Goal: Information Seeking & Learning: Learn about a topic

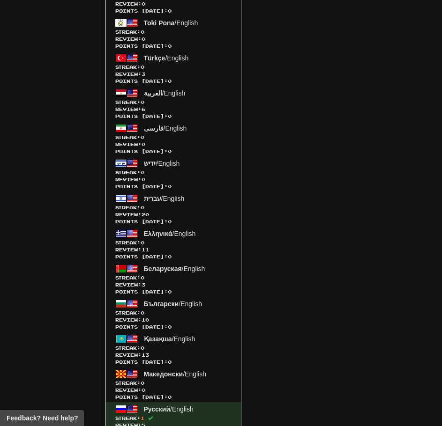
scroll to position [1873, 0]
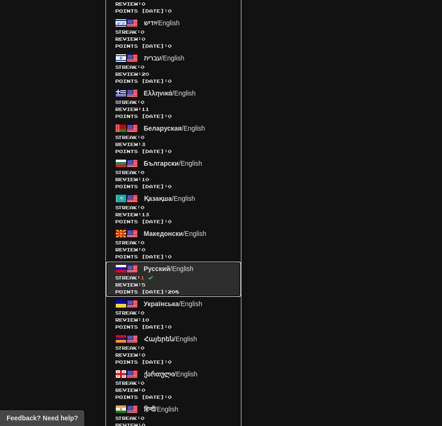
click at [188, 274] on span "Streak: 1" at bounding box center [173, 277] width 116 height 7
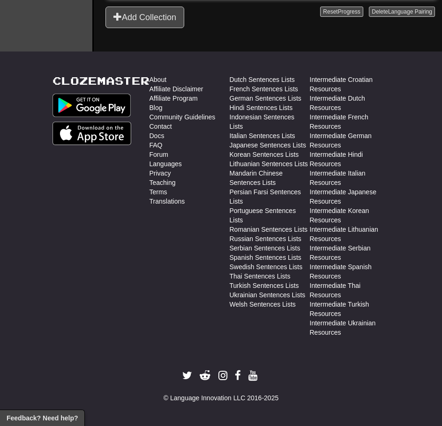
scroll to position [428, 0]
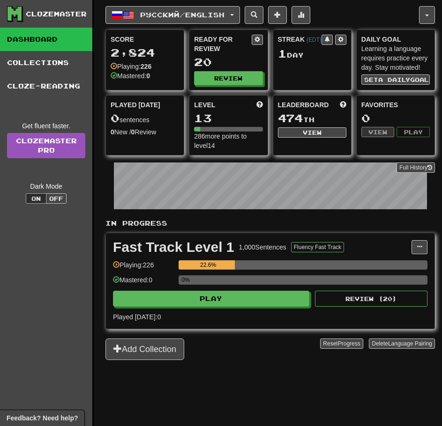
click at [218, 308] on div "Fast Track Level 1 1,000 Sentences Fluency Fast Track Manage Sentences Unpin fr…" at bounding box center [270, 281] width 328 height 96
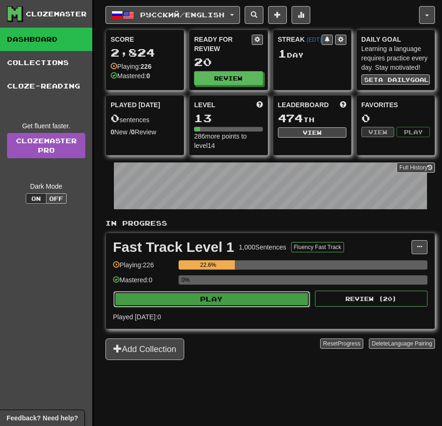
click at [227, 301] on button "Play" at bounding box center [211, 299] width 196 height 16
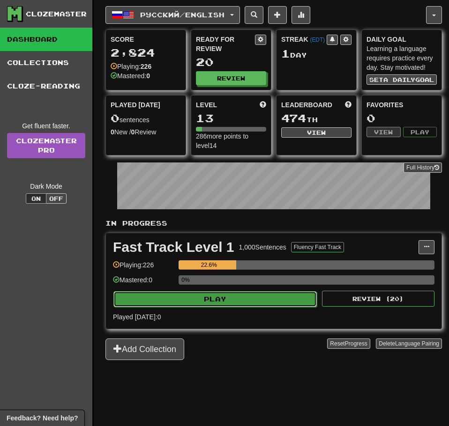
select select "**"
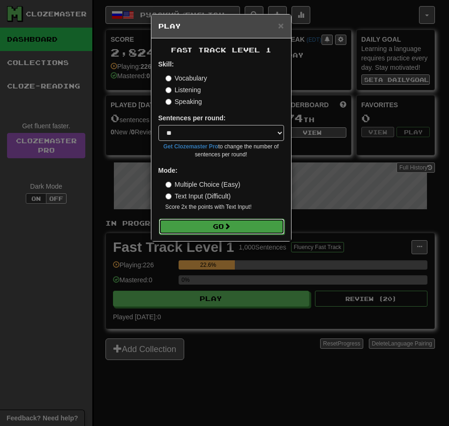
click at [224, 221] on button "Go" at bounding box center [221, 227] width 125 height 16
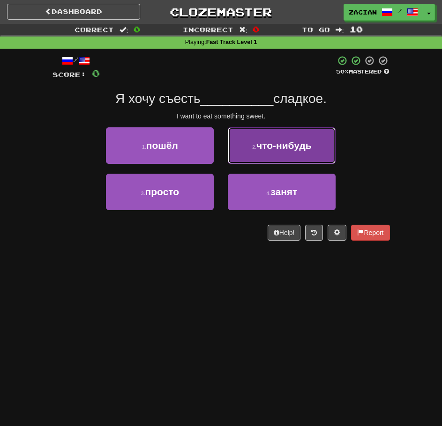
click at [262, 145] on span "что-нибудь" at bounding box center [283, 145] width 55 height 11
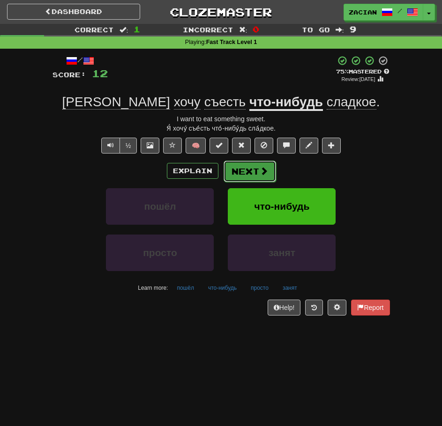
click at [266, 174] on span at bounding box center [263, 171] width 8 height 8
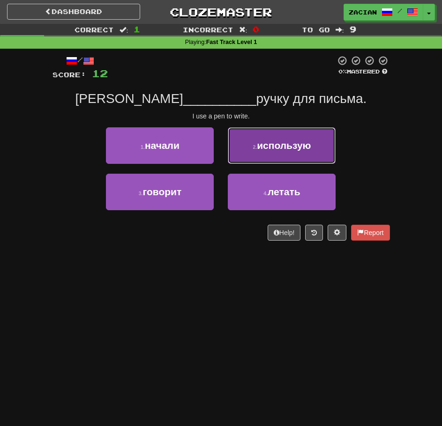
click at [252, 133] on button "2 . использую" at bounding box center [282, 145] width 108 height 37
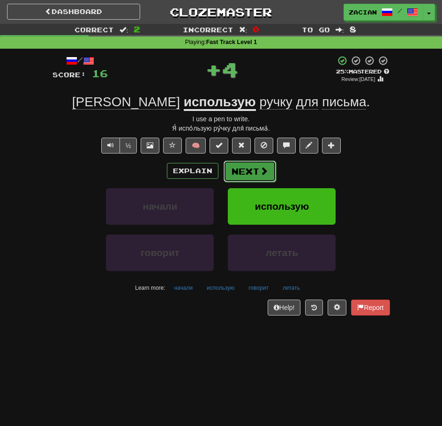
click at [251, 168] on button "Next" at bounding box center [249, 172] width 52 height 22
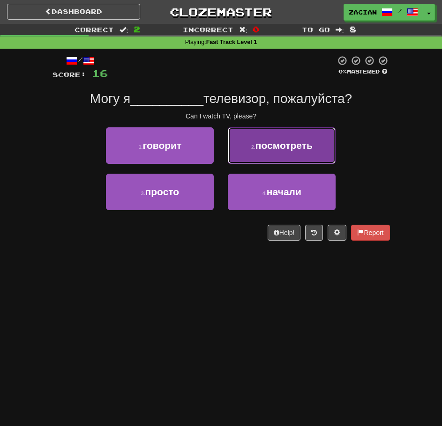
click at [279, 158] on button "2 . посмотреть" at bounding box center [282, 145] width 108 height 37
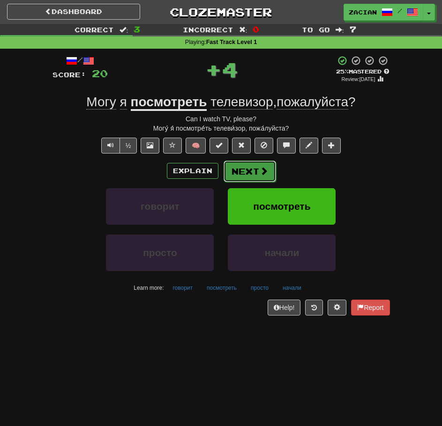
click at [241, 171] on button "Next" at bounding box center [249, 172] width 52 height 22
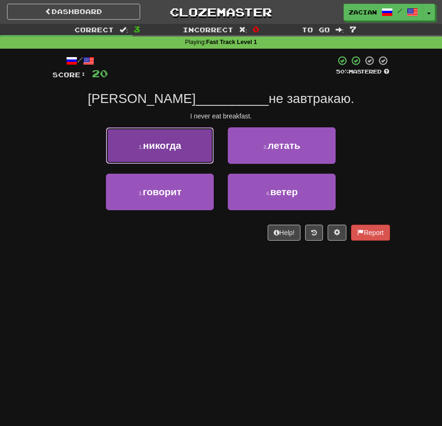
click at [183, 154] on button "1 . никогда" at bounding box center [160, 145] width 108 height 37
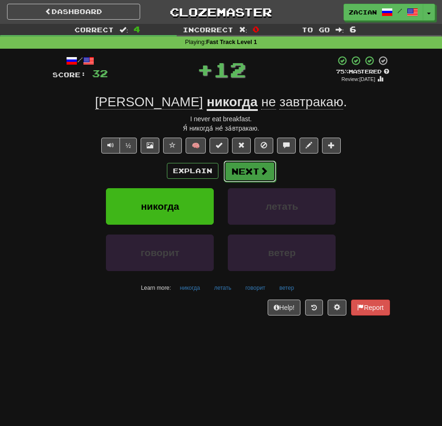
click at [226, 171] on button "Next" at bounding box center [249, 172] width 52 height 22
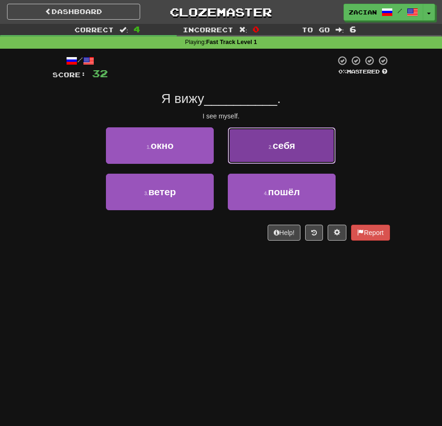
click at [265, 154] on button "2 . себя" at bounding box center [282, 145] width 108 height 37
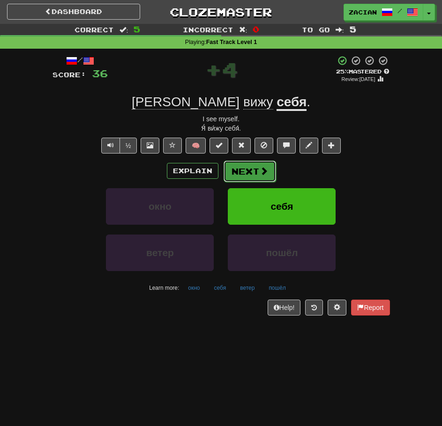
click at [261, 162] on button "Next" at bounding box center [249, 172] width 52 height 22
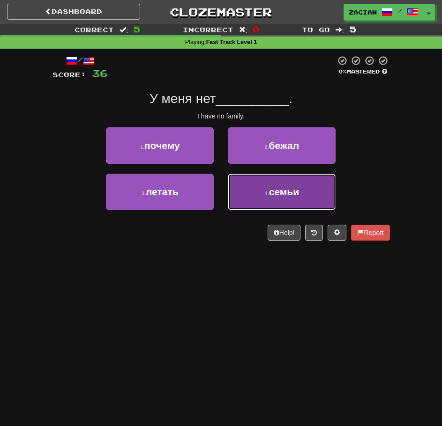
click at [239, 189] on button "4 . семьи" at bounding box center [282, 192] width 108 height 37
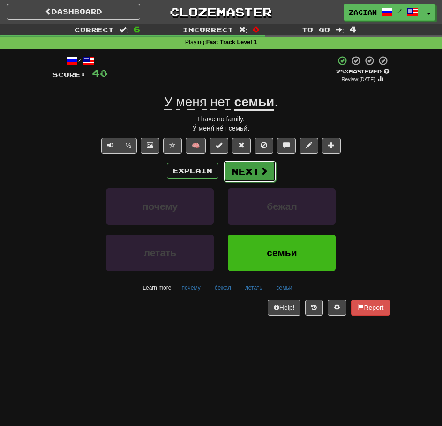
click at [236, 167] on button "Next" at bounding box center [249, 172] width 52 height 22
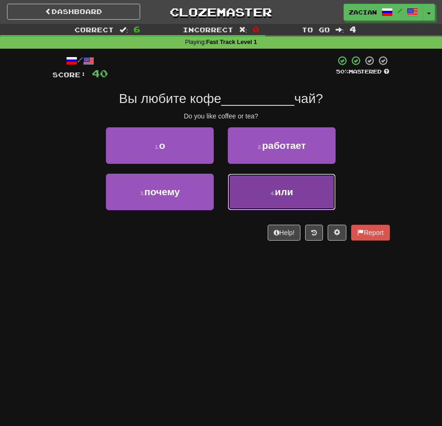
click at [256, 196] on button "4 . или" at bounding box center [282, 192] width 108 height 37
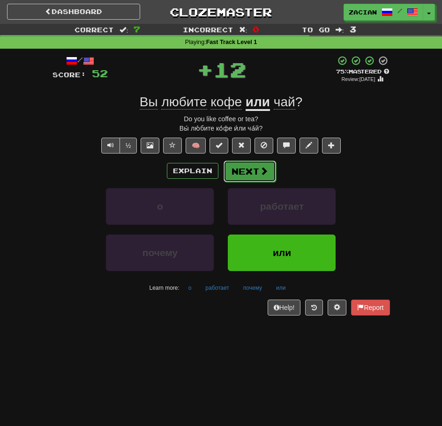
click at [253, 172] on button "Next" at bounding box center [249, 172] width 52 height 22
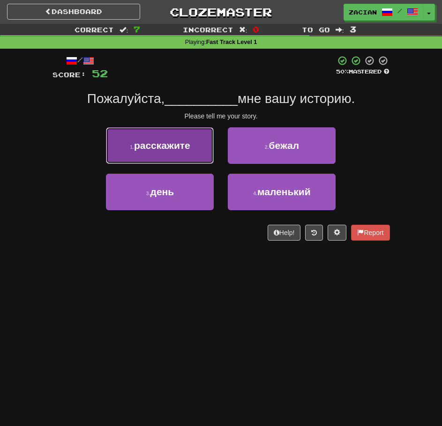
click at [197, 152] on button "1 . расскажите" at bounding box center [160, 145] width 108 height 37
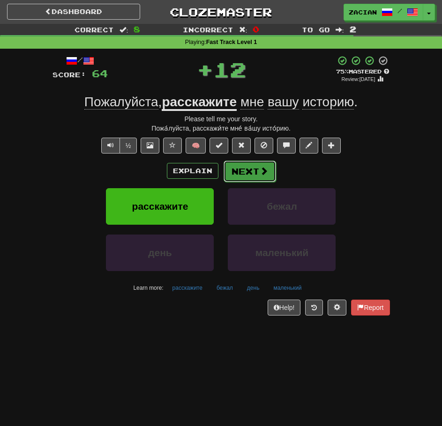
click at [239, 166] on button "Next" at bounding box center [249, 172] width 52 height 22
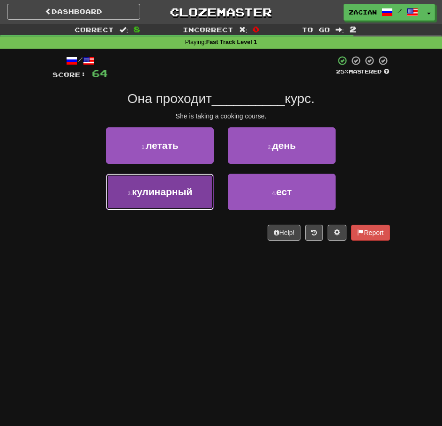
click at [177, 194] on span "кулинарный" at bounding box center [162, 191] width 60 height 11
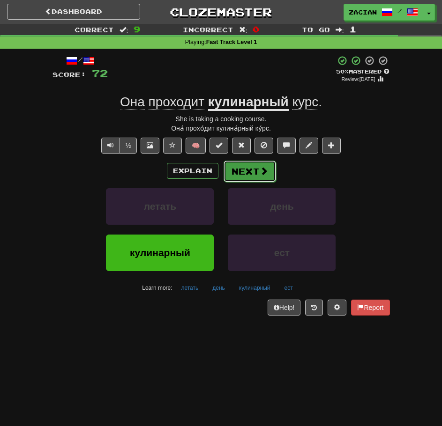
click at [236, 175] on button "Next" at bounding box center [249, 172] width 52 height 22
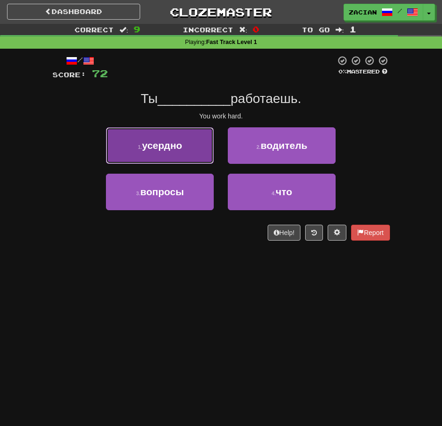
click at [200, 159] on button "1 . усердно" at bounding box center [160, 145] width 108 height 37
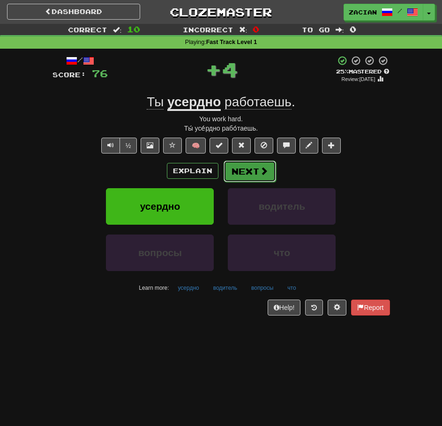
click at [264, 178] on button "Next" at bounding box center [249, 172] width 52 height 22
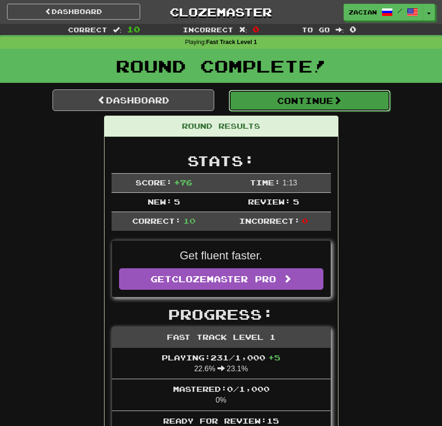
click at [267, 99] on button "Continue" at bounding box center [310, 101] width 162 height 22
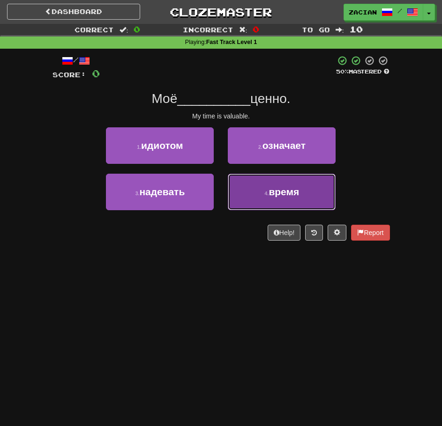
click at [277, 190] on span "время" at bounding box center [283, 191] width 30 height 11
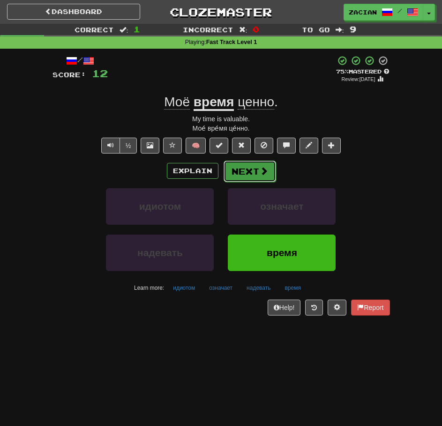
click at [251, 164] on button "Next" at bounding box center [249, 172] width 52 height 22
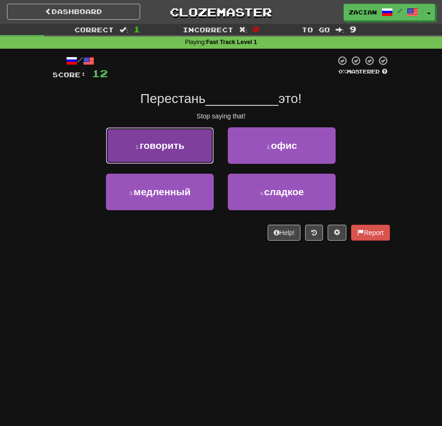
click at [212, 160] on button "1 . говорить" at bounding box center [160, 145] width 108 height 37
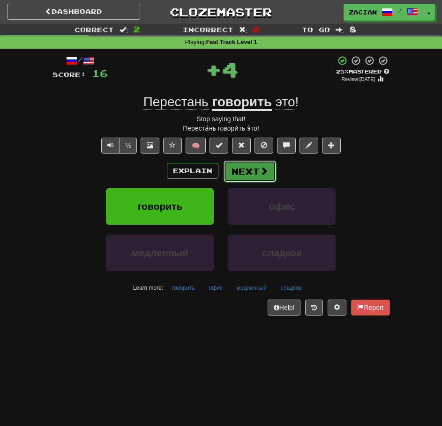
click at [250, 172] on button "Next" at bounding box center [249, 172] width 52 height 22
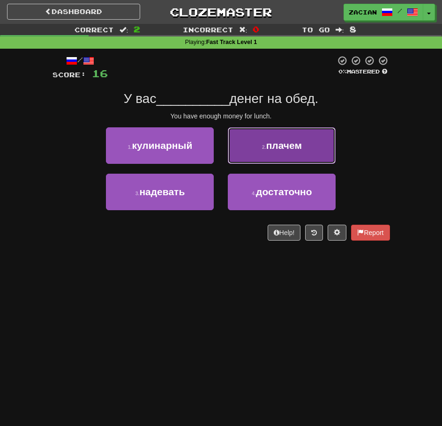
click at [262, 146] on small "2 ." at bounding box center [264, 147] width 4 height 6
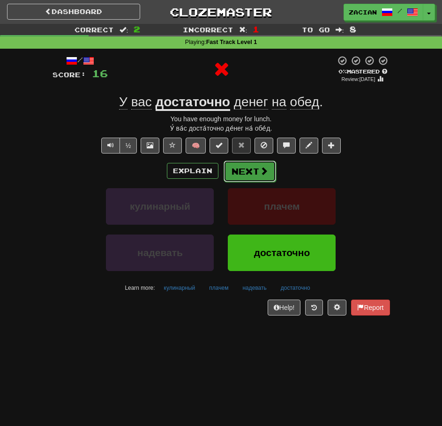
click at [250, 164] on button "Next" at bounding box center [249, 172] width 52 height 22
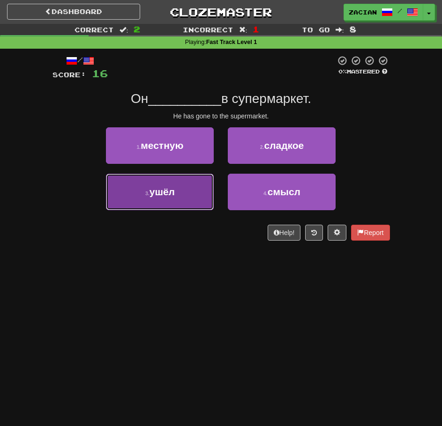
click at [192, 201] on button "3 . ушёл" at bounding box center [160, 192] width 108 height 37
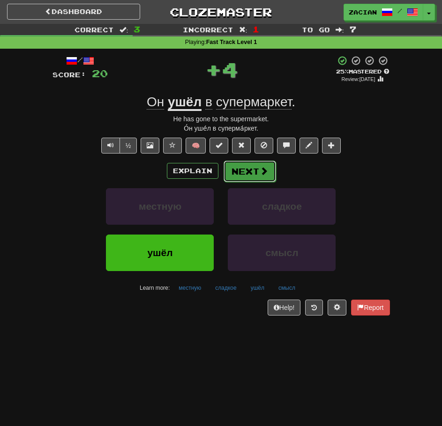
click at [260, 170] on span at bounding box center [263, 171] width 8 height 8
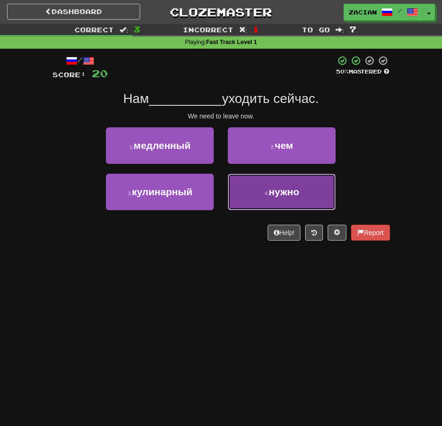
click at [266, 190] on button "4 . нужно" at bounding box center [282, 192] width 108 height 37
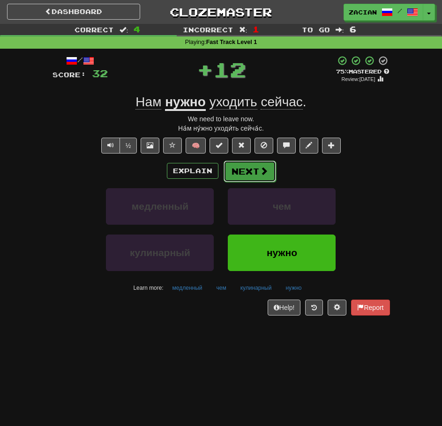
click at [243, 172] on button "Next" at bounding box center [249, 172] width 52 height 22
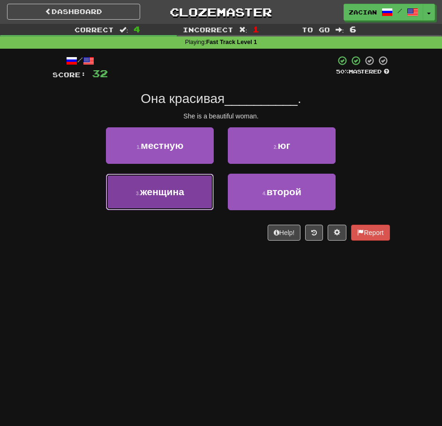
click at [196, 189] on button "3 . женщина" at bounding box center [160, 192] width 108 height 37
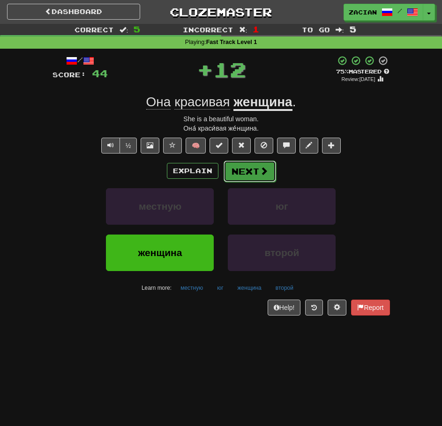
click at [259, 178] on button "Next" at bounding box center [249, 172] width 52 height 22
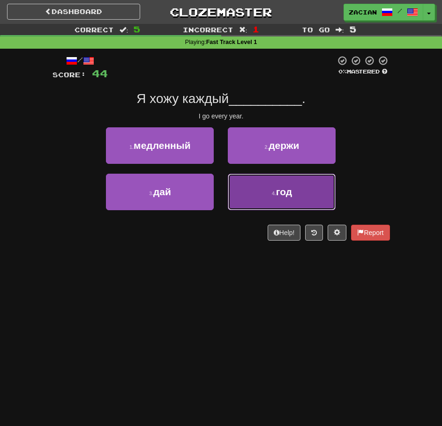
click at [238, 185] on button "4 . год" at bounding box center [282, 192] width 108 height 37
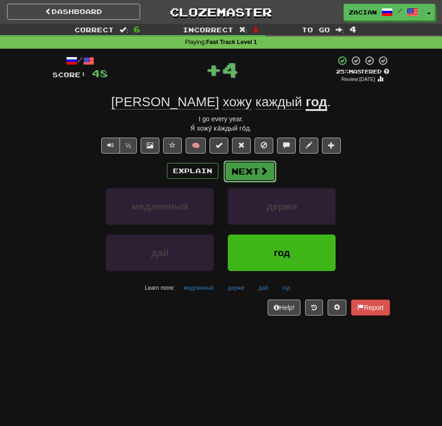
click at [234, 169] on button "Next" at bounding box center [249, 172] width 52 height 22
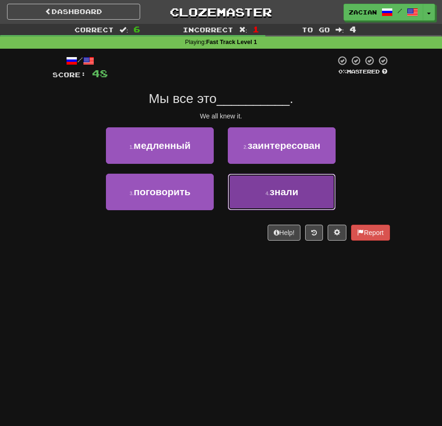
click at [243, 181] on button "4 . знали" at bounding box center [282, 192] width 108 height 37
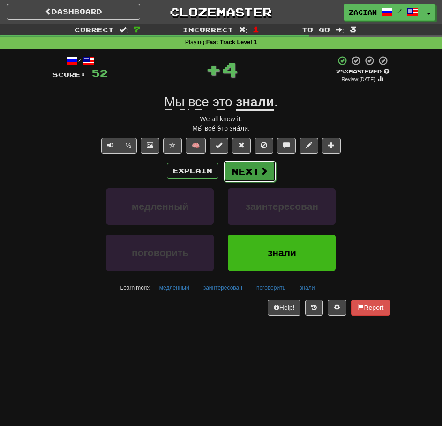
click at [244, 168] on button "Next" at bounding box center [249, 172] width 52 height 22
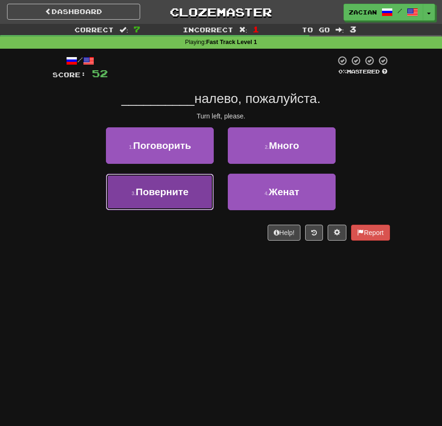
click at [198, 191] on button "3 . Поверните" at bounding box center [160, 192] width 108 height 37
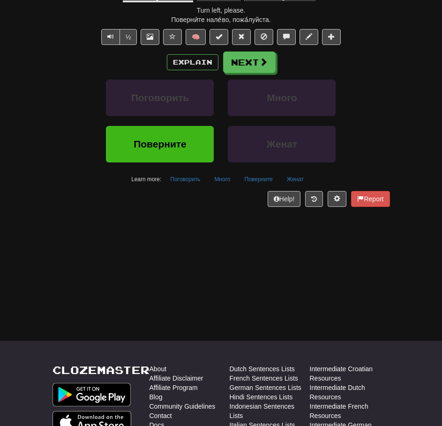
scroll to position [140, 0]
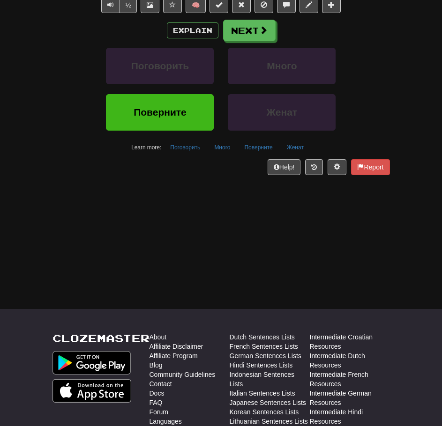
drag, startPoint x: 318, startPoint y: 348, endPoint x: 401, endPoint y: 376, distance: 87.5
click at [318, 348] on body "Dashboard Clozemaster zacian / Toggle Dropdown Dashboard Leaderboard Activity F…" at bounding box center [221, 272] width 442 height 824
click at [244, 171] on div "Help! Report" at bounding box center [220, 167] width 337 height 16
click at [236, 173] on div "Help! Report" at bounding box center [220, 167] width 337 height 16
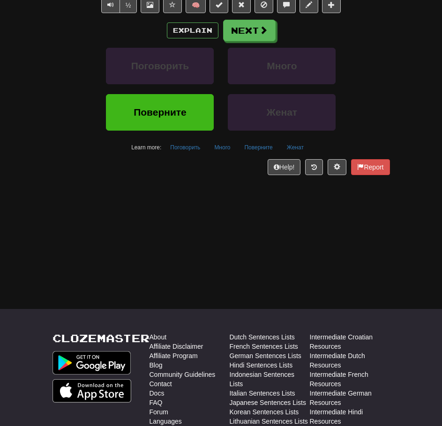
click at [399, 179] on div "Correct : 8 Incorrect : 1 To go : 2 Playing : Fast Track Level 1 / Score: 56 + …" at bounding box center [221, 35] width 442 height 305
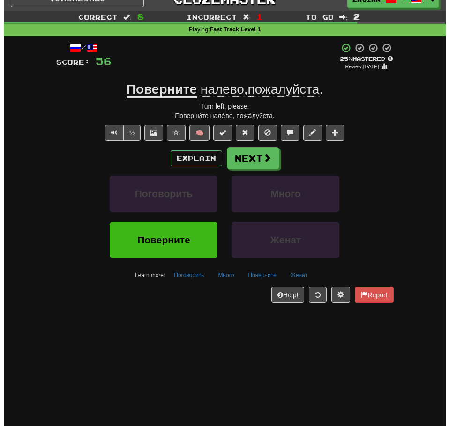
scroll to position [0, 0]
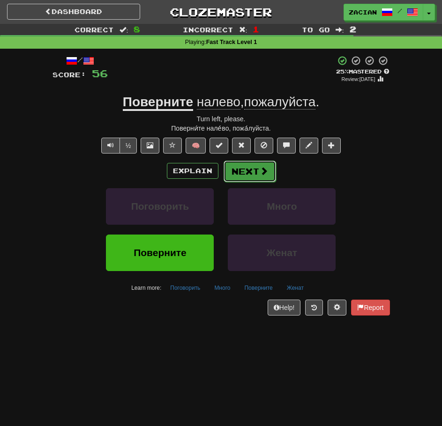
click at [240, 179] on button "Next" at bounding box center [249, 172] width 52 height 22
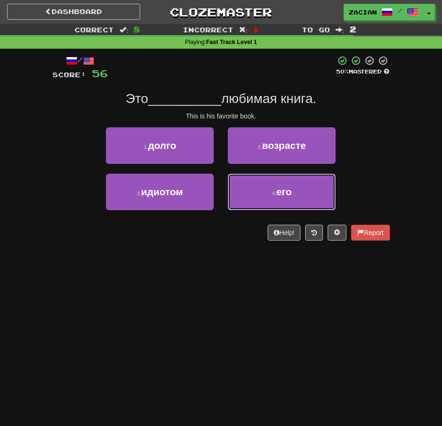
drag, startPoint x: 254, startPoint y: 189, endPoint x: 246, endPoint y: 185, distance: 9.2
click at [250, 187] on button "4 . его" at bounding box center [282, 192] width 108 height 37
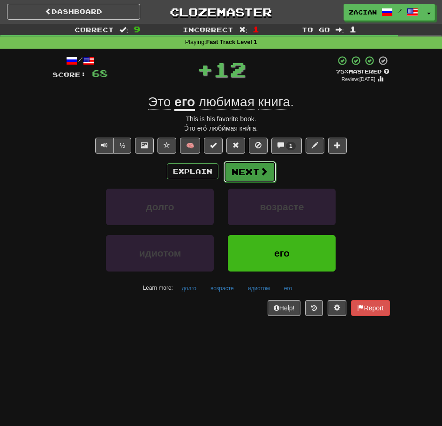
click at [249, 175] on button "Next" at bounding box center [249, 172] width 52 height 22
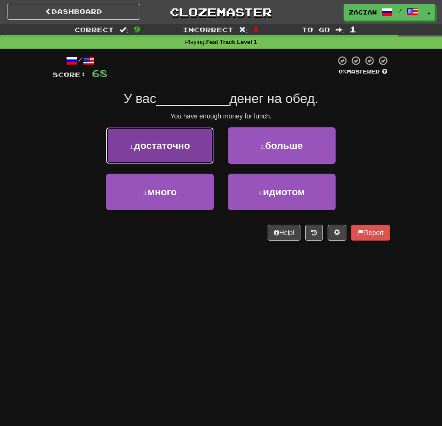
click at [200, 153] on button "1 . достаточно" at bounding box center [160, 145] width 108 height 37
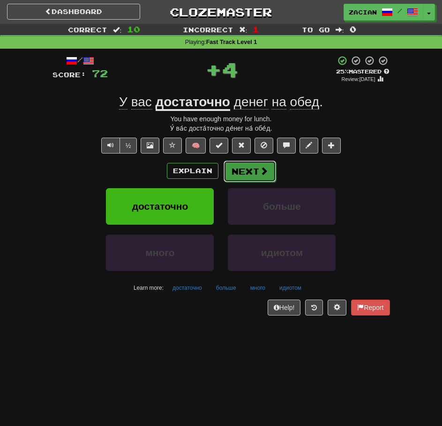
click at [245, 170] on button "Next" at bounding box center [249, 172] width 52 height 22
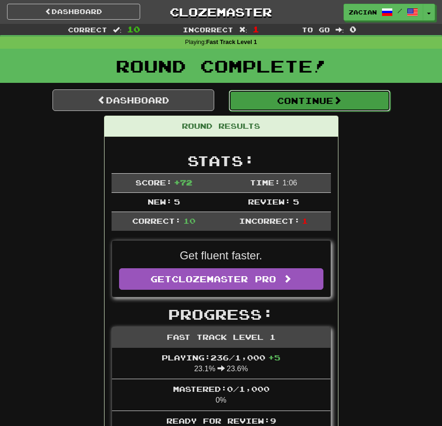
click at [281, 99] on button "Continue" at bounding box center [310, 101] width 162 height 22
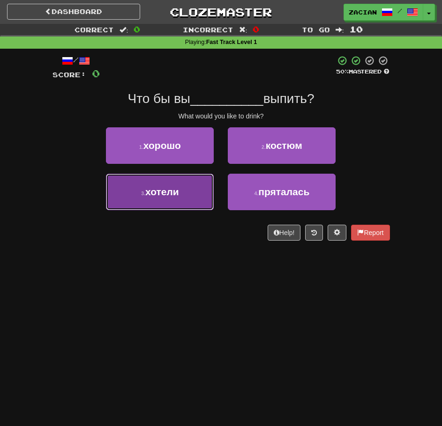
click at [160, 182] on button "3 . хотели" at bounding box center [160, 192] width 108 height 37
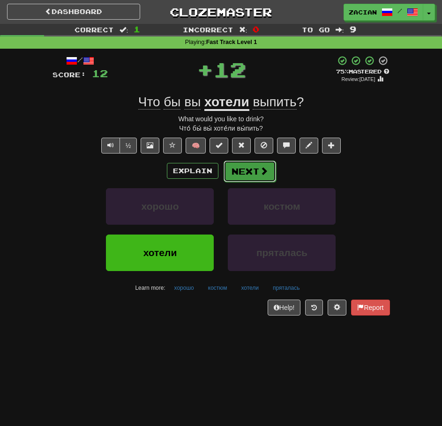
click at [251, 173] on button "Next" at bounding box center [249, 172] width 52 height 22
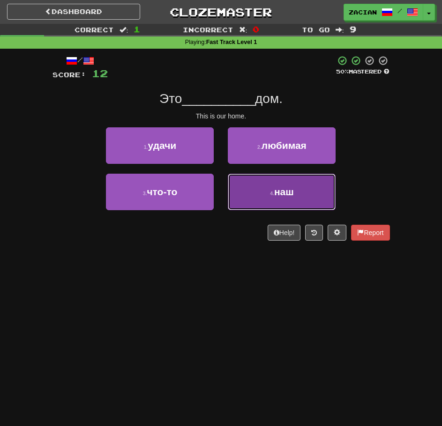
click at [238, 203] on button "4 . наш" at bounding box center [282, 192] width 108 height 37
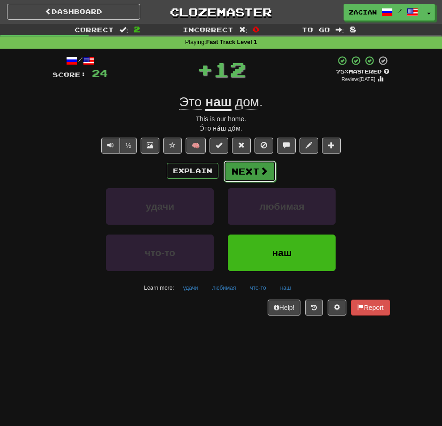
click at [245, 170] on button "Next" at bounding box center [249, 172] width 52 height 22
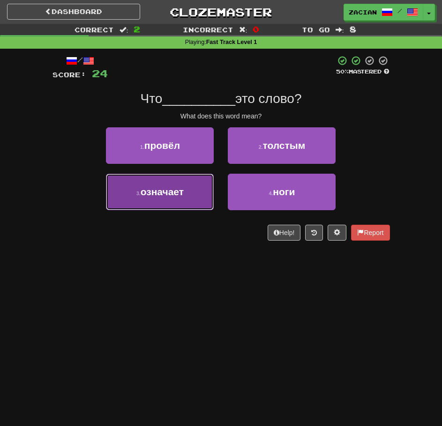
click at [195, 200] on button "3 . означает" at bounding box center [160, 192] width 108 height 37
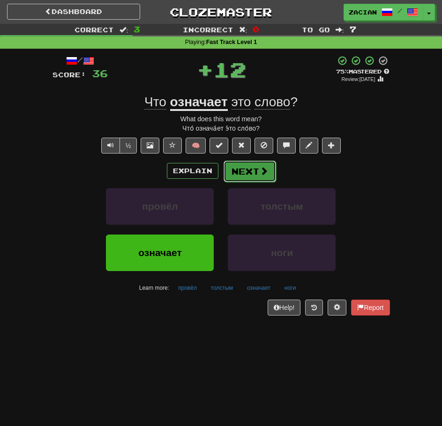
click at [255, 177] on button "Next" at bounding box center [249, 172] width 52 height 22
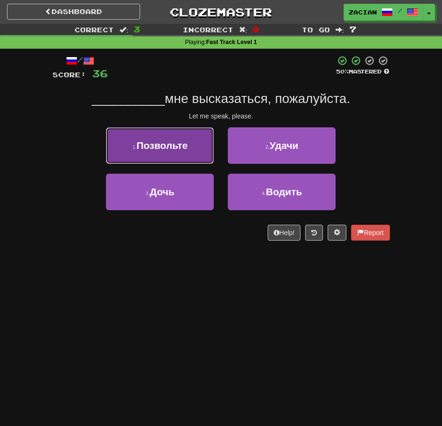
click at [193, 146] on button "1 . Позвольте" at bounding box center [160, 145] width 108 height 37
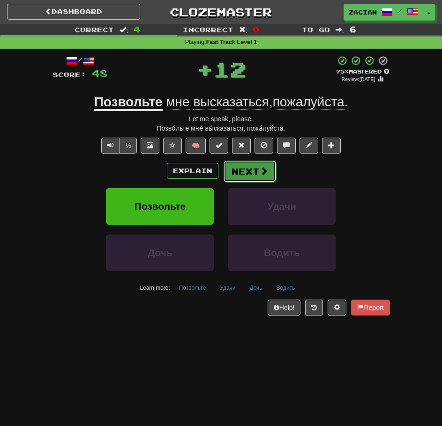
click at [247, 165] on button "Next" at bounding box center [249, 172] width 52 height 22
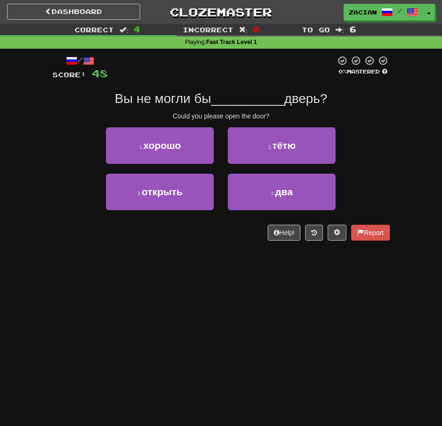
click at [177, 211] on div "3 . открыть" at bounding box center [160, 197] width 122 height 46
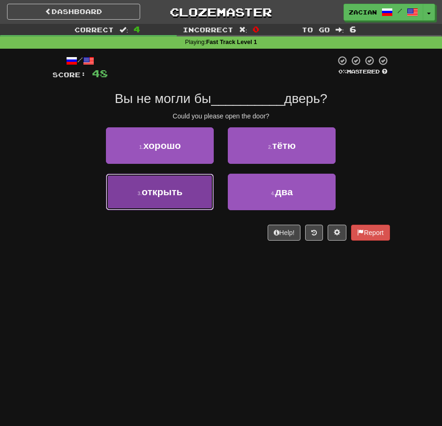
click at [178, 204] on button "3 . открыть" at bounding box center [160, 192] width 108 height 37
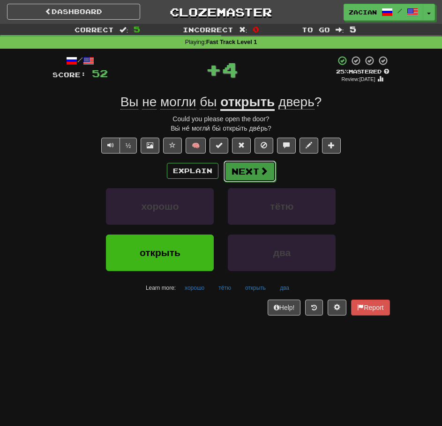
click at [259, 170] on span at bounding box center [263, 171] width 8 height 8
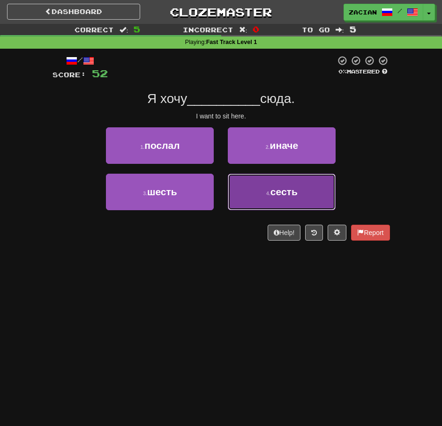
click at [257, 199] on button "4 . сесть" at bounding box center [282, 192] width 108 height 37
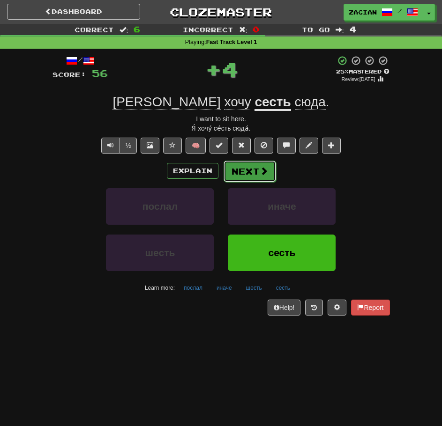
click at [231, 167] on button "Next" at bounding box center [249, 172] width 52 height 22
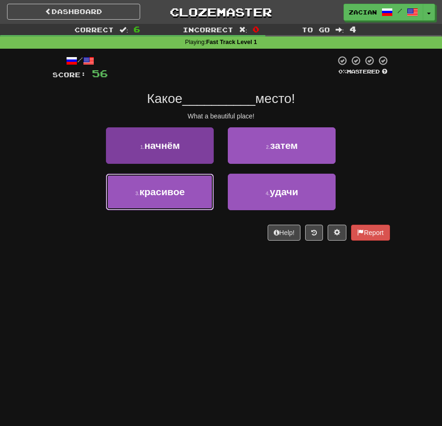
click at [192, 196] on button "3 . красивое" at bounding box center [160, 192] width 108 height 37
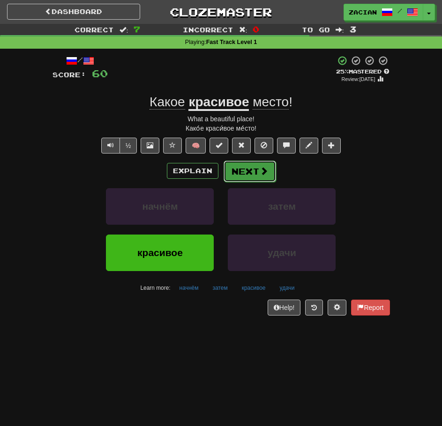
click at [239, 178] on button "Next" at bounding box center [249, 172] width 52 height 22
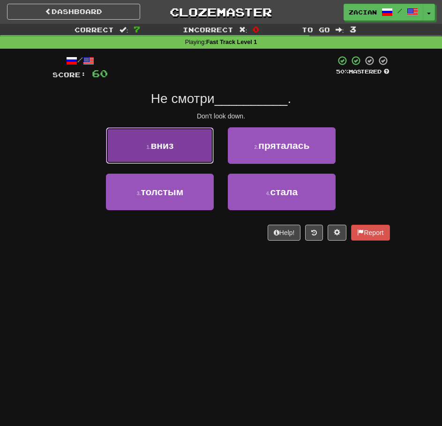
click at [171, 136] on button "1 . вниз" at bounding box center [160, 145] width 108 height 37
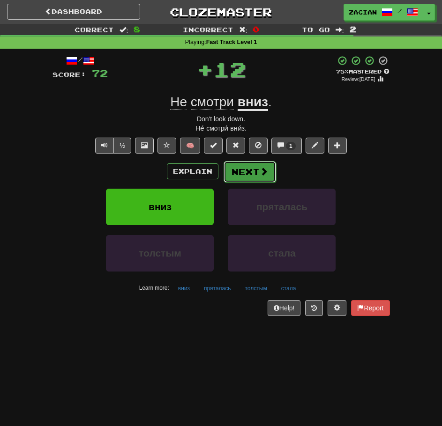
click at [252, 170] on button "Next" at bounding box center [249, 172] width 52 height 22
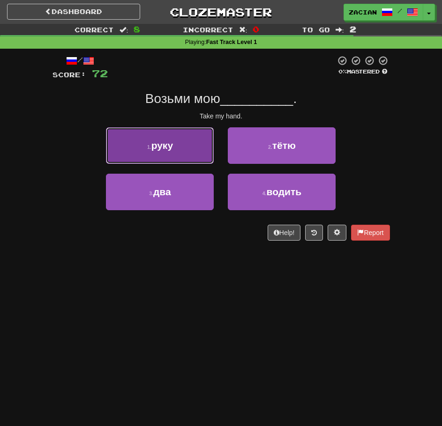
click at [200, 148] on button "1 . руку" at bounding box center [160, 145] width 108 height 37
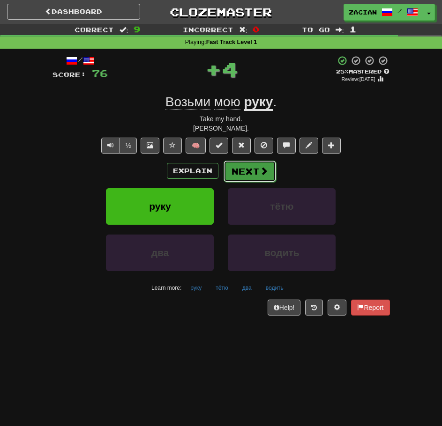
click at [260, 161] on button "Next" at bounding box center [249, 172] width 52 height 22
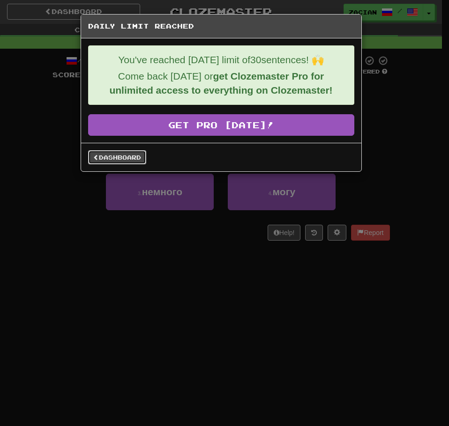
click at [115, 157] on link "Dashboard" at bounding box center [117, 157] width 58 height 14
